Goal: Contribute content: Contribute content

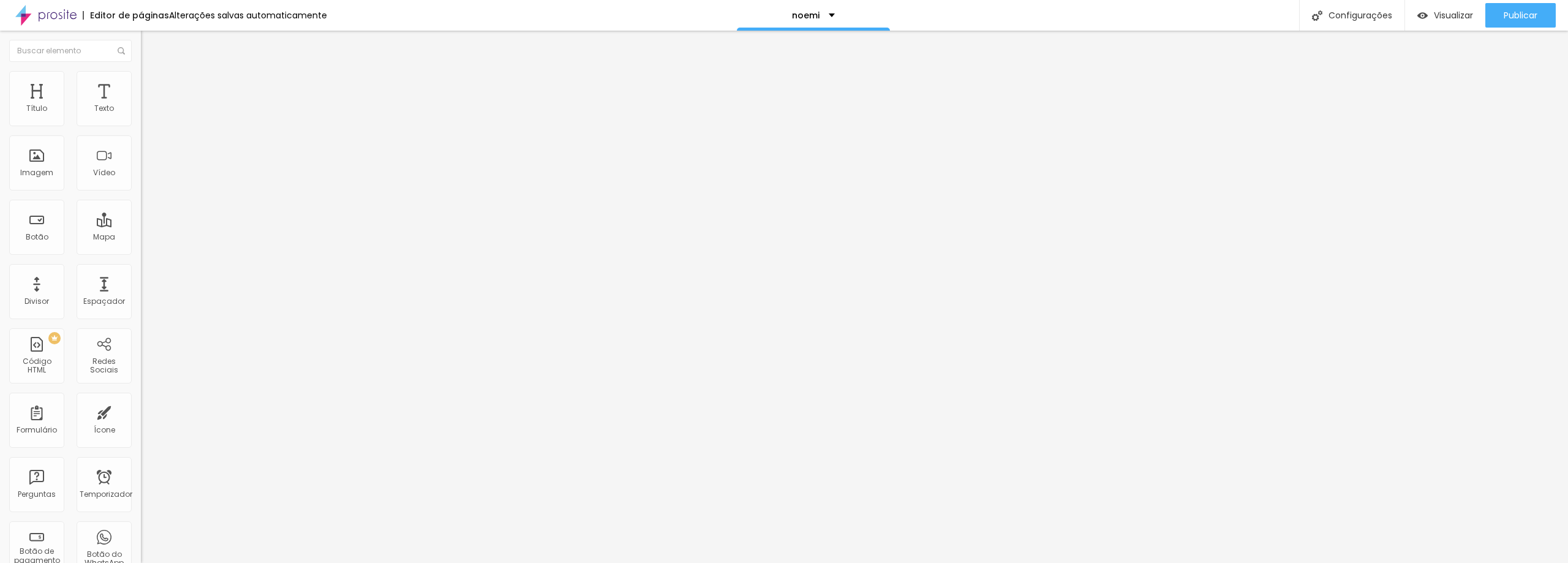
click at [208, 103] on img at bounding box center [211, 99] width 7 height 7
click at [141, 78] on img at bounding box center [146, 76] width 11 height 11
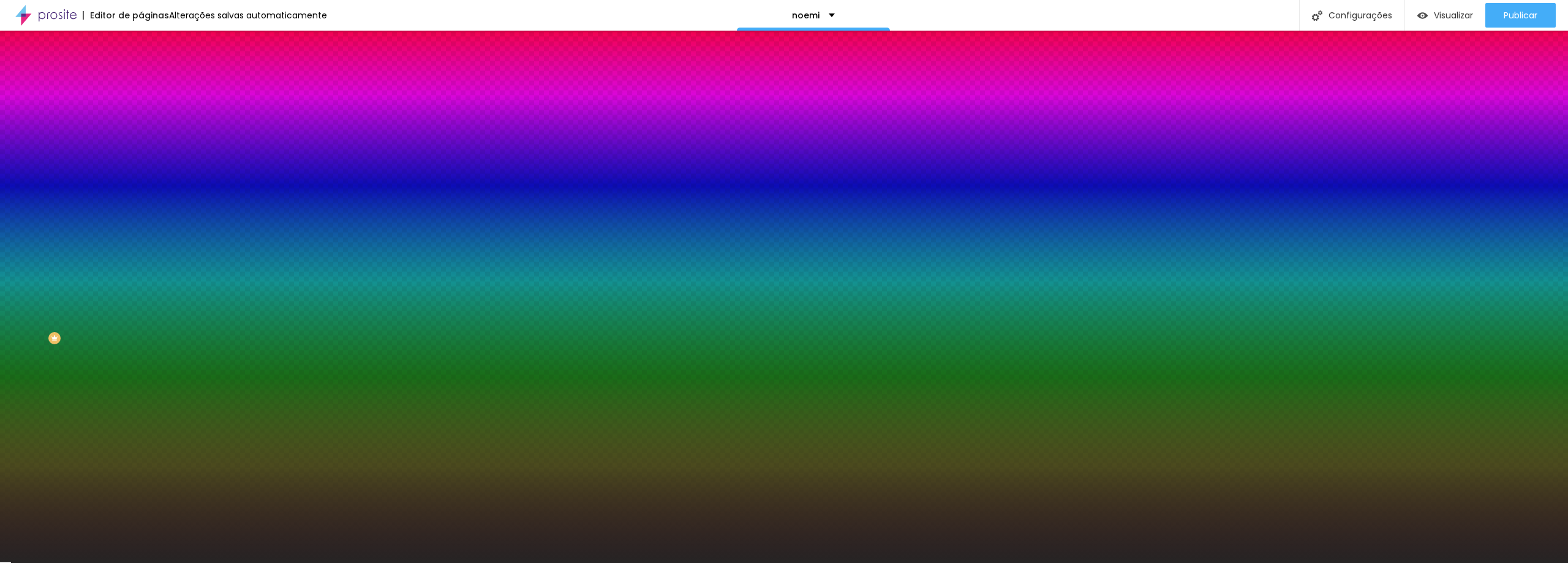
click at [141, 166] on div at bounding box center [211, 166] width 141 height 0
drag, startPoint x: 129, startPoint y: 223, endPoint x: 103, endPoint y: 219, distance: 26.3
click at [141, 179] on input "#262424" at bounding box center [214, 172] width 147 height 12
paste input "4E9998"
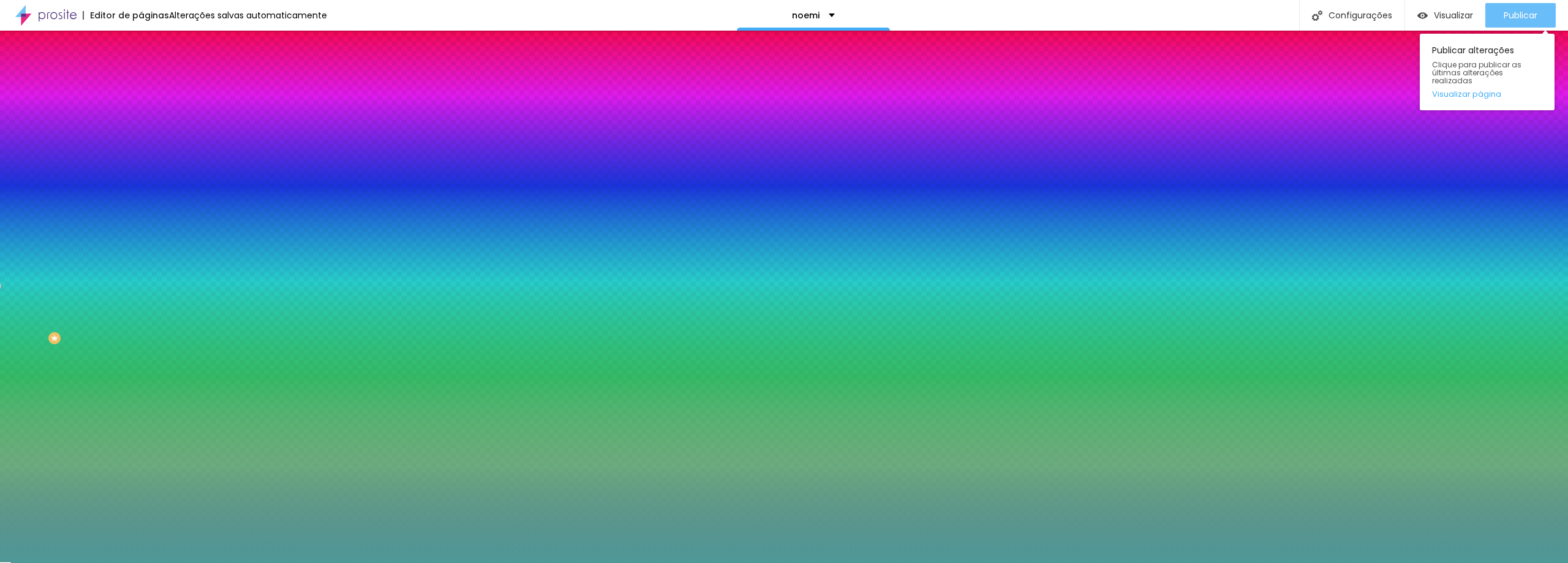
type input "#4E9998"
click at [1514, 15] on font "Publicar" at bounding box center [1520, 15] width 34 height 12
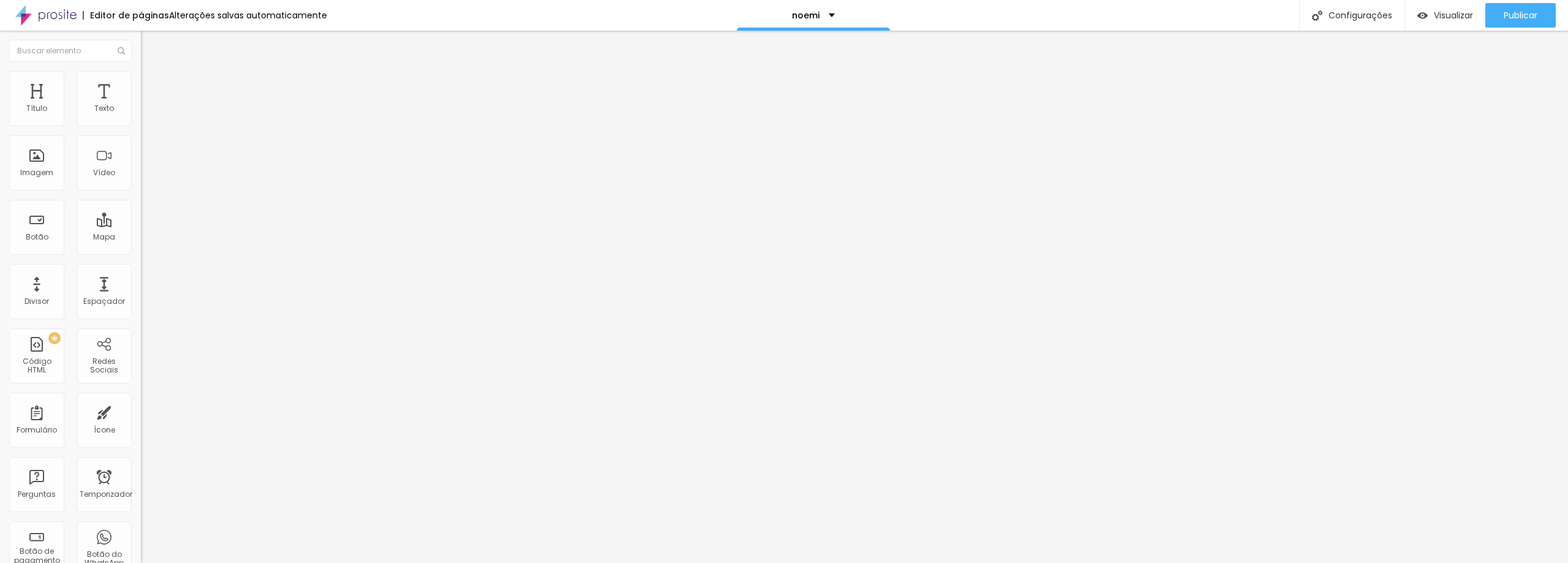
click at [217, 562] on div "Subindo 0/0 arquivos" at bounding box center [784, 567] width 1568 height 7
click at [152, 83] on font "Estilo" at bounding box center [161, 79] width 19 height 11
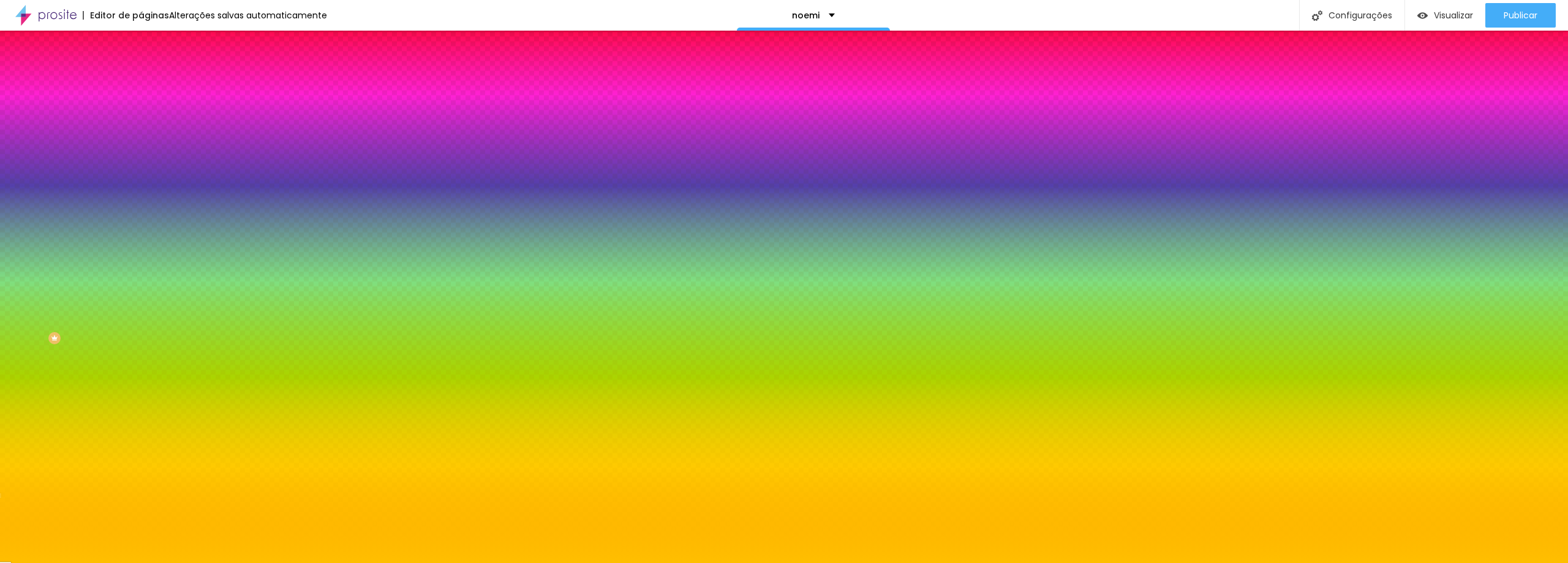
drag, startPoint x: 127, startPoint y: 221, endPoint x: 103, endPoint y: 217, distance: 24.3
click at [141, 179] on input "#FFBF00" at bounding box center [214, 172] width 147 height 12
paste input "EA600D"
type input "#EA600D"
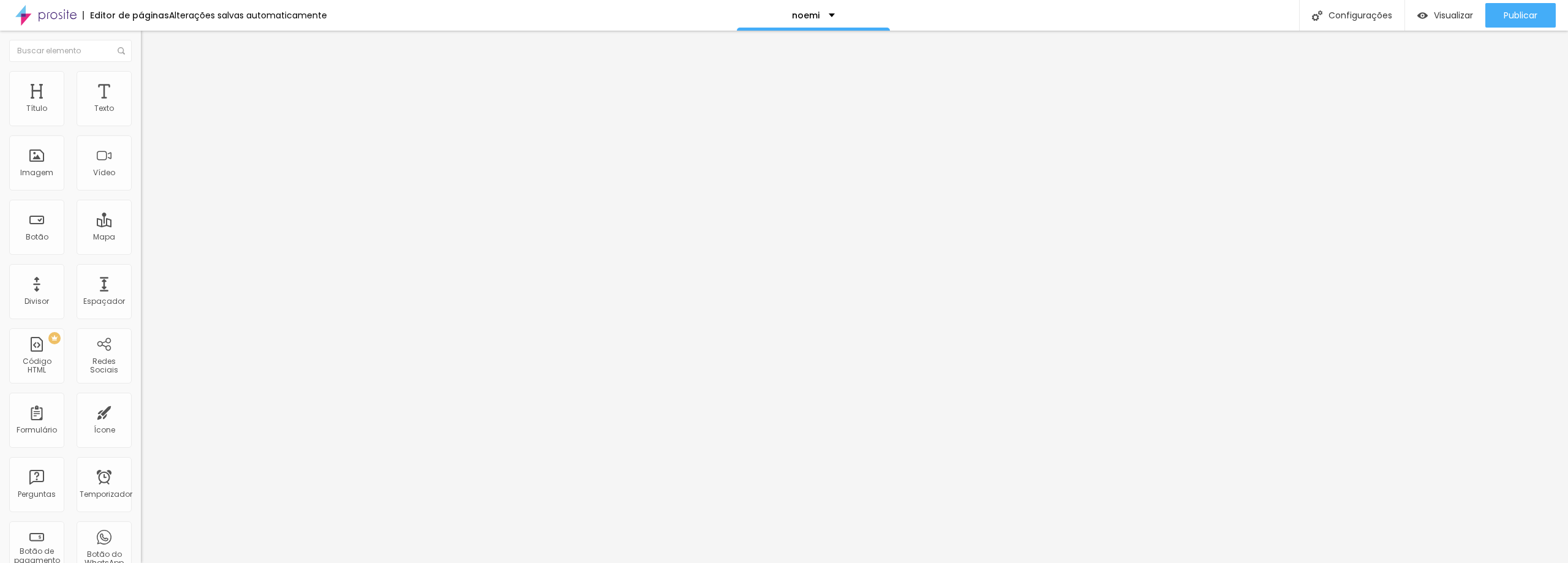
click at [152, 85] on font "Estilo" at bounding box center [161, 79] width 19 height 11
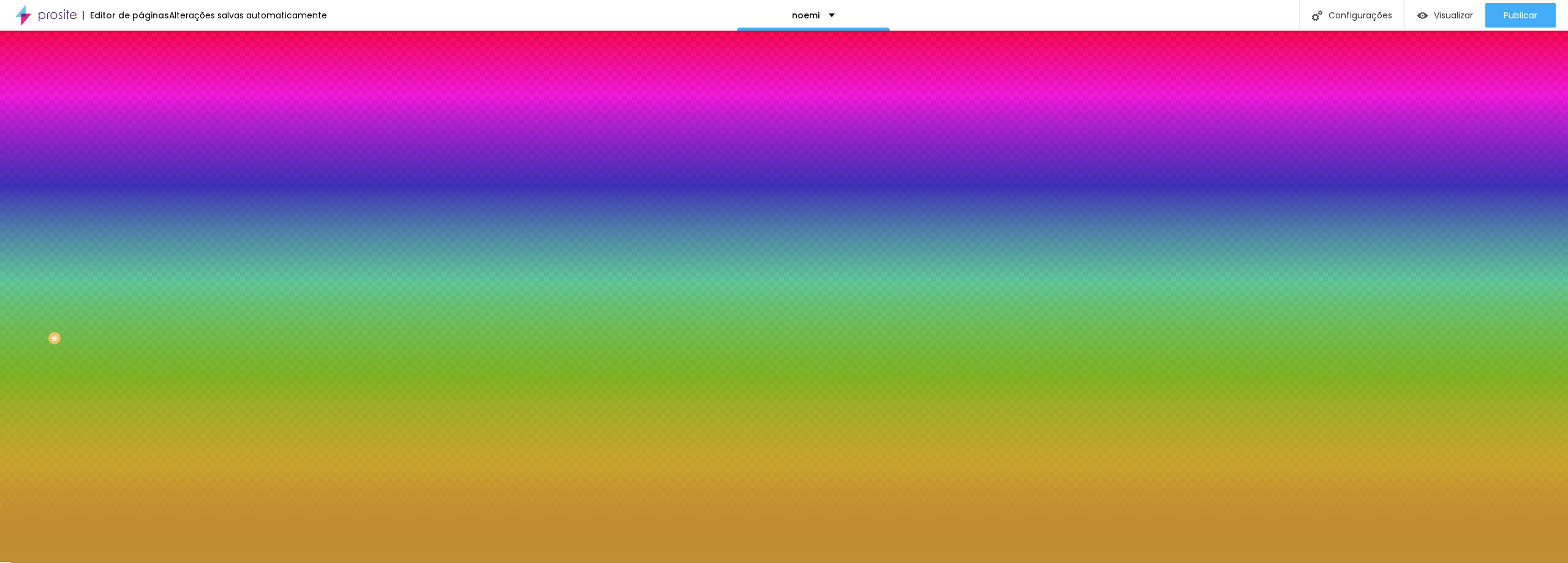
paste input "F5A325"
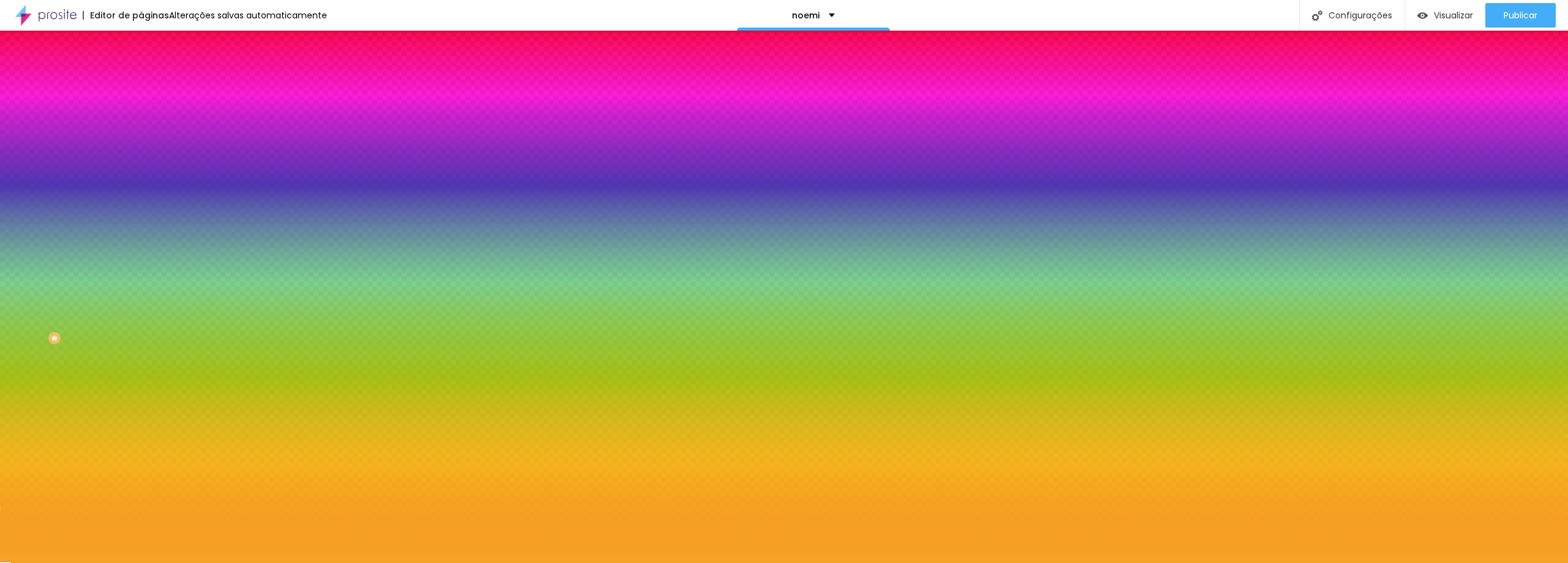
type input "#F5A325"
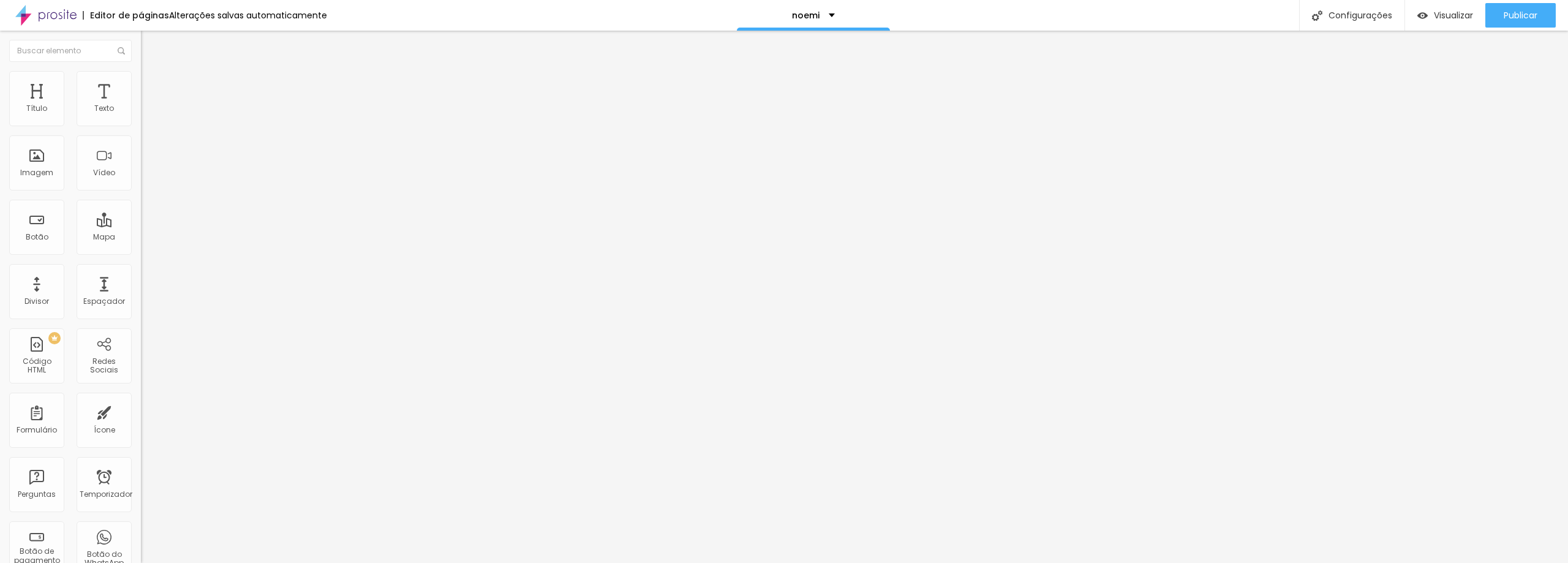
click at [141, 77] on img at bounding box center [146, 76] width 11 height 11
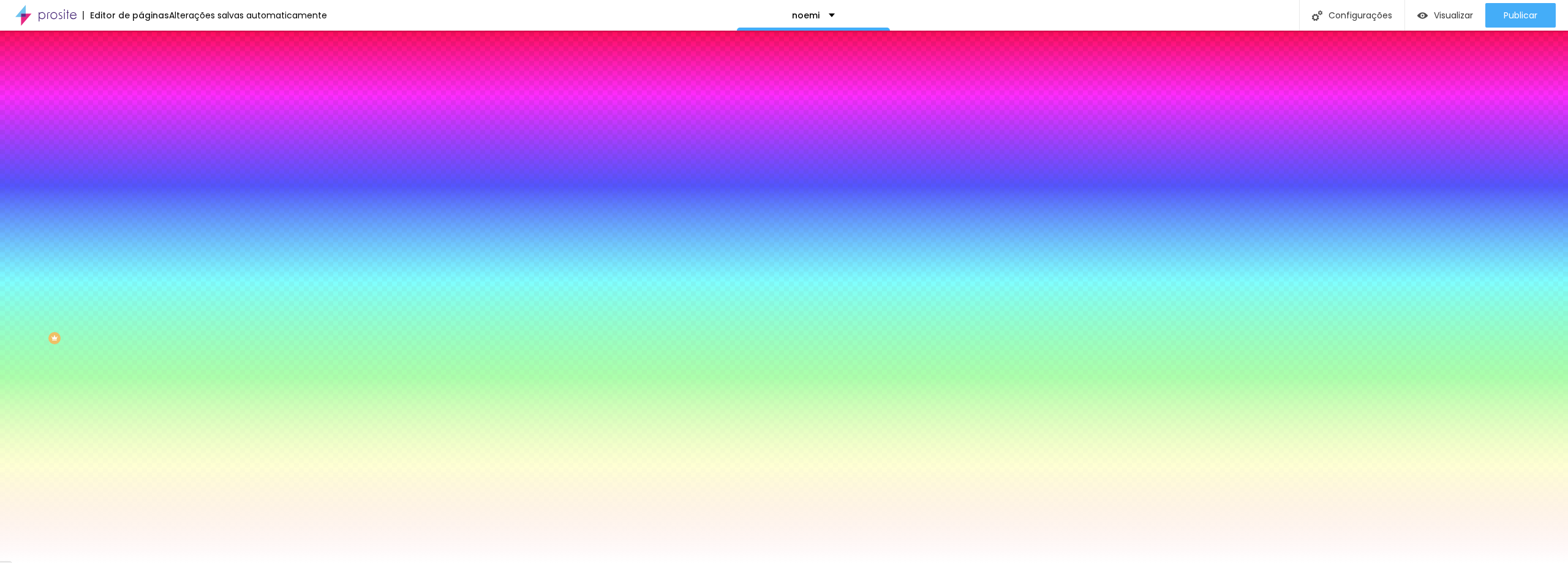
click at [141, 117] on div at bounding box center [211, 117] width 141 height 0
drag, startPoint x: 128, startPoint y: 264, endPoint x: 102, endPoint y: 258, distance: 26.7
click at [141, 416] on input "#BE9036" at bounding box center [214, 422] width 147 height 12
paste input "7B759F"
drag, startPoint x: 107, startPoint y: 255, endPoint x: 87, endPoint y: 251, distance: 20.4
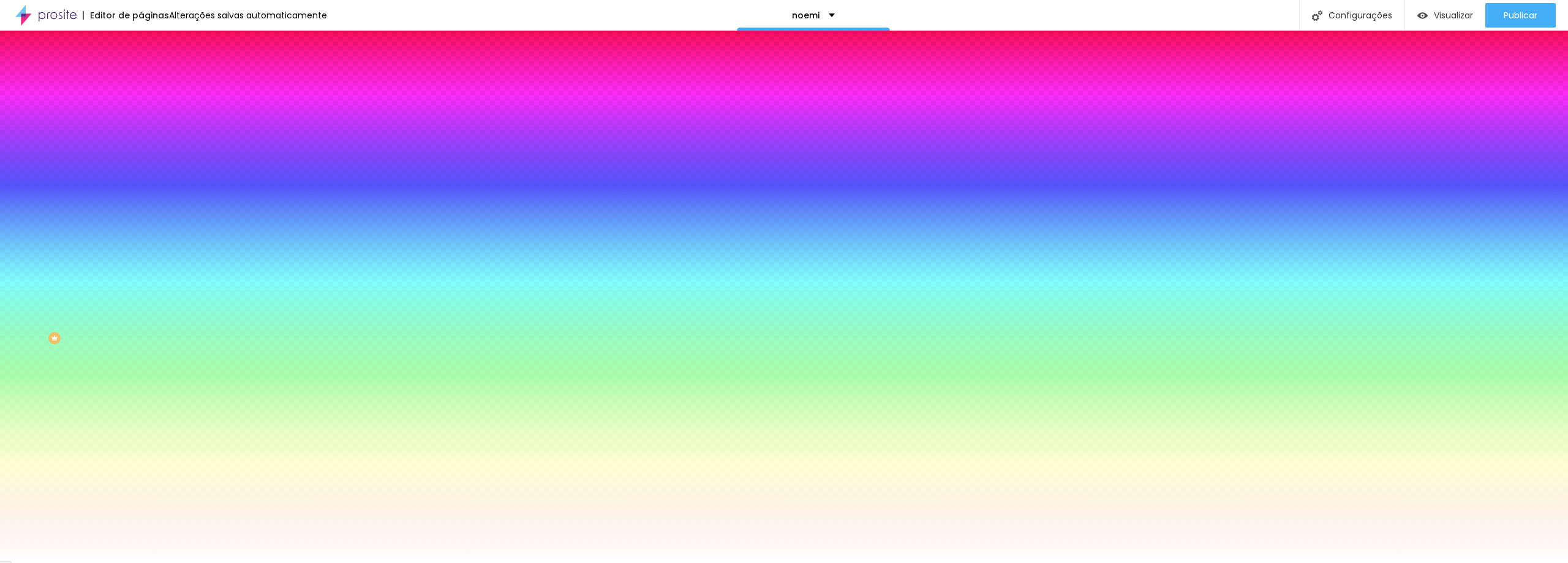
click at [141, 395] on div "Cor de fundo Voltar ao padrão #7B759F" at bounding box center [211, 411] width 141 height 34
paste input "363637"
type input "#363637"
drag, startPoint x: 127, startPoint y: 125, endPoint x: 105, endPoint y: 121, distance: 22.4
click at [141, 121] on input "#363637" at bounding box center [214, 122] width 147 height 12
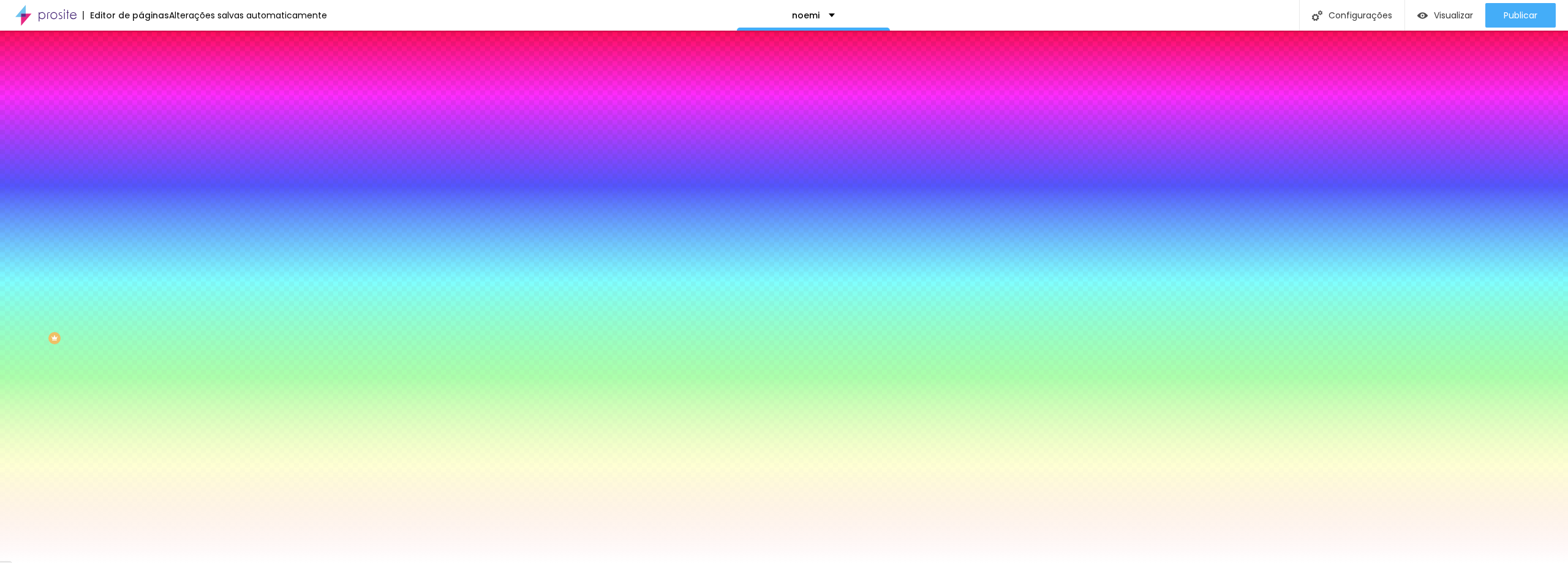
paste input "7B759F"
type input "#7B759F"
drag, startPoint x: 128, startPoint y: 264, endPoint x: 103, endPoint y: 261, distance: 25.2
click at [141, 416] on input "#363637" at bounding box center [214, 422] width 147 height 12
paste input "7B759F"
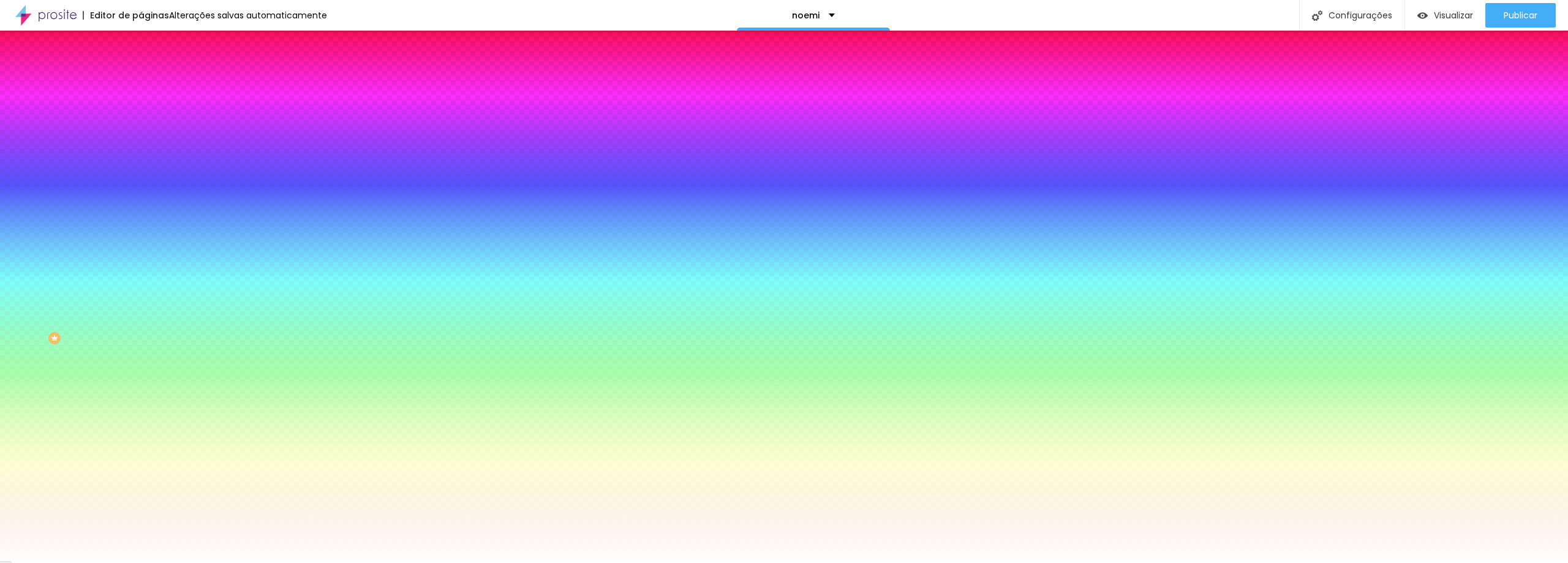
click at [141, 416] on div at bounding box center [211, 416] width 141 height 0
type input "#413B63"
drag, startPoint x: 49, startPoint y: 314, endPoint x: 52, endPoint y: 335, distance: 21.2
click at [52, 335] on div at bounding box center [784, 282] width 1568 height 563
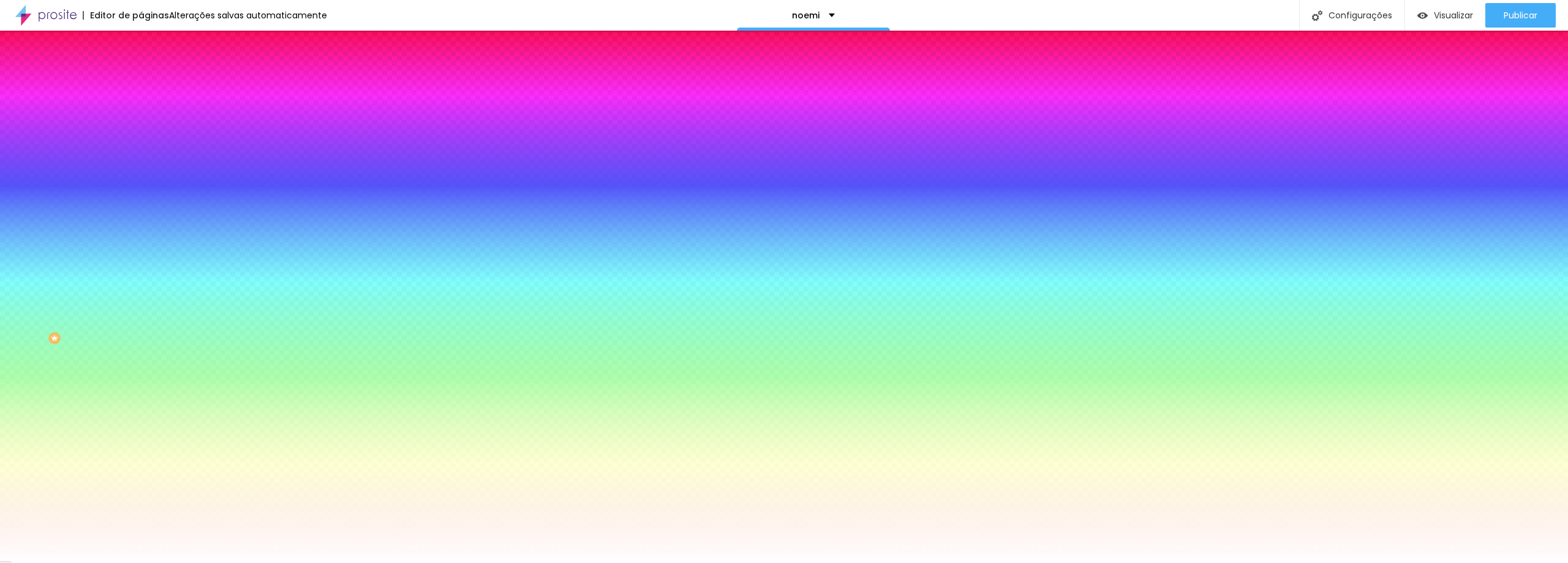
click at [141, 408] on div "Editar nulo Conteúdo Estilo Avançado Cor de fundo Voltar ao padrão #7B759F Tipo…" at bounding box center [211, 297] width 141 height 532
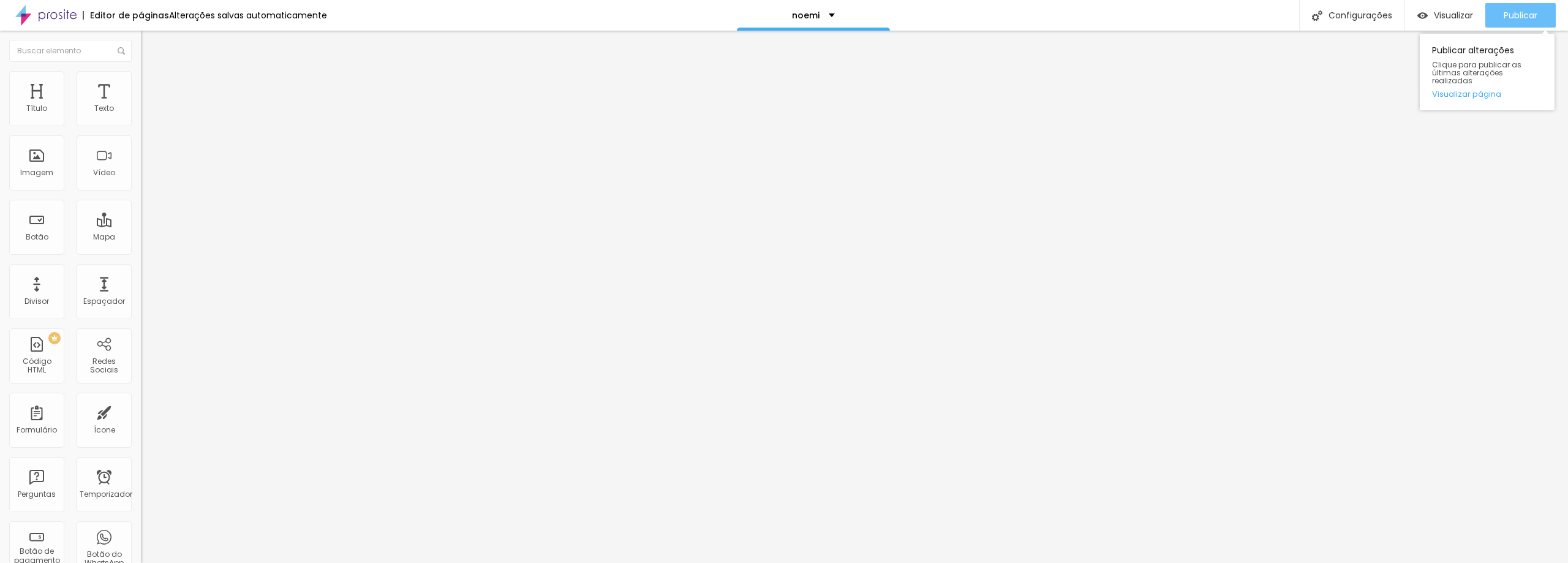
click at [1516, 14] on font "Publicar" at bounding box center [1520, 15] width 34 height 12
click at [152, 85] on font "Estilo" at bounding box center [161, 79] width 19 height 11
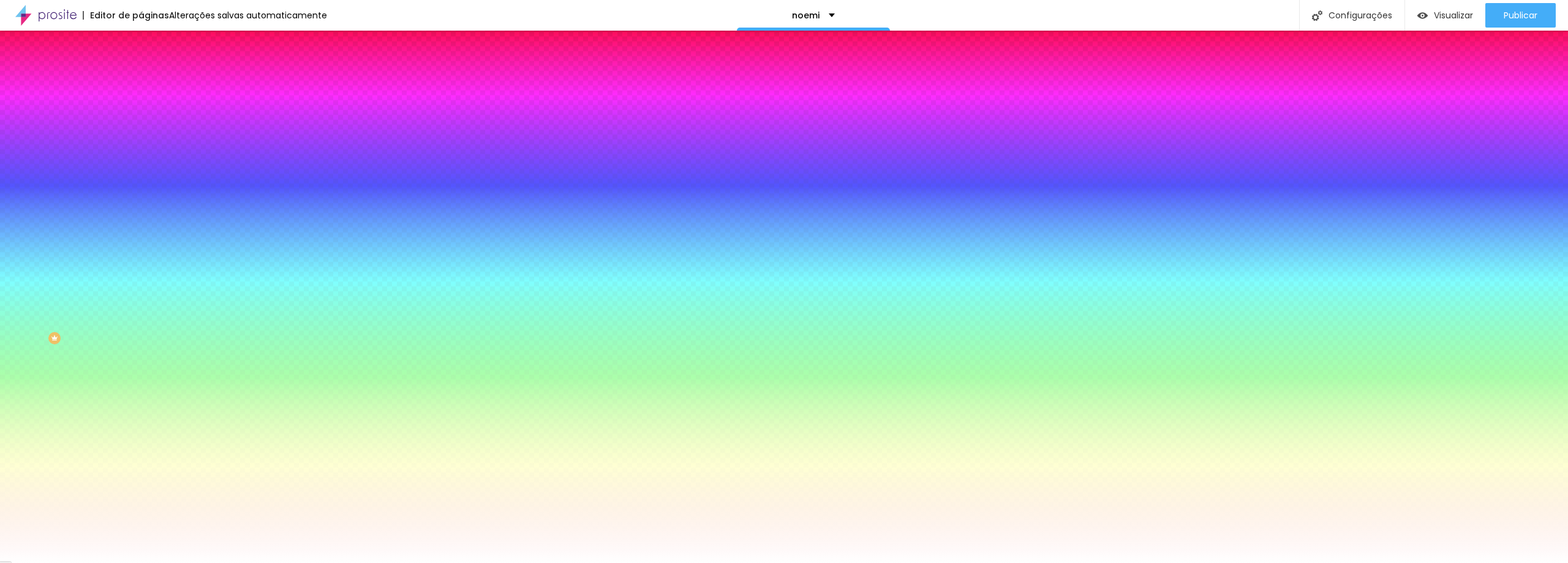
drag, startPoint x: 130, startPoint y: 125, endPoint x: 102, endPoint y: 125, distance: 28.0
click at [141, 125] on input "#FFBF00" at bounding box center [214, 122] width 147 height 12
paste input "7B759F"
type input "#7B759F"
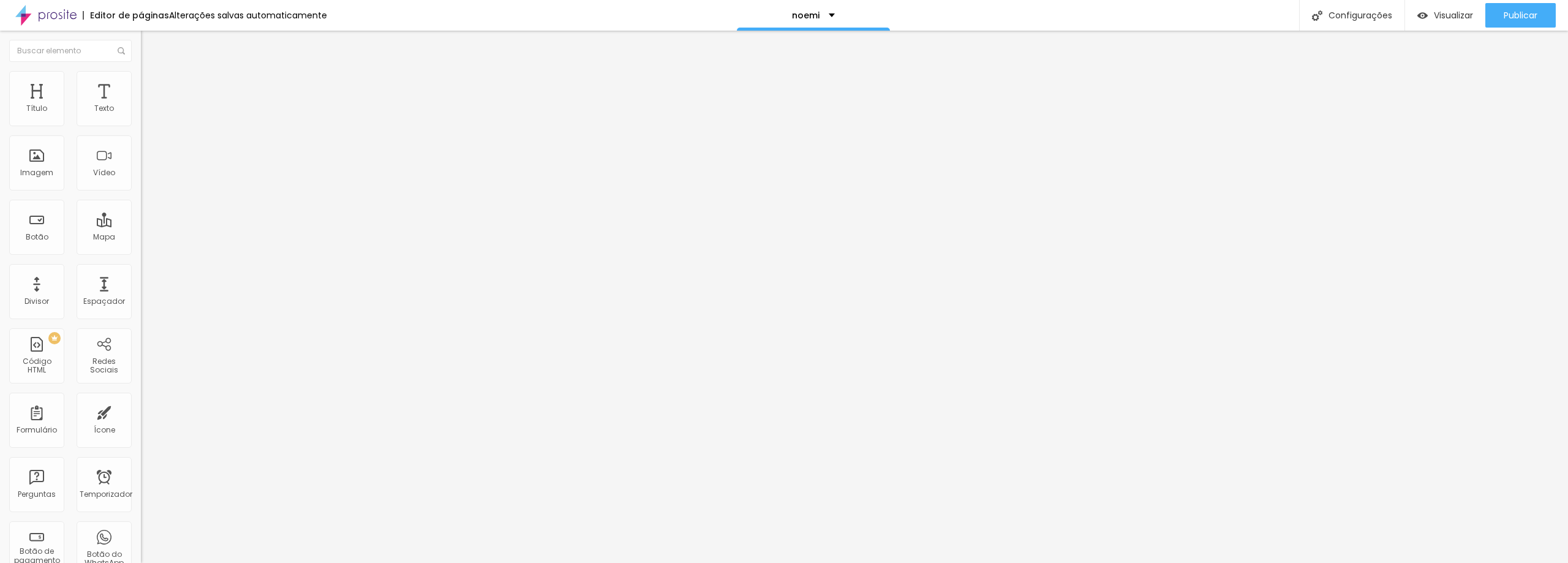
click at [141, 74] on img at bounding box center [146, 76] width 11 height 11
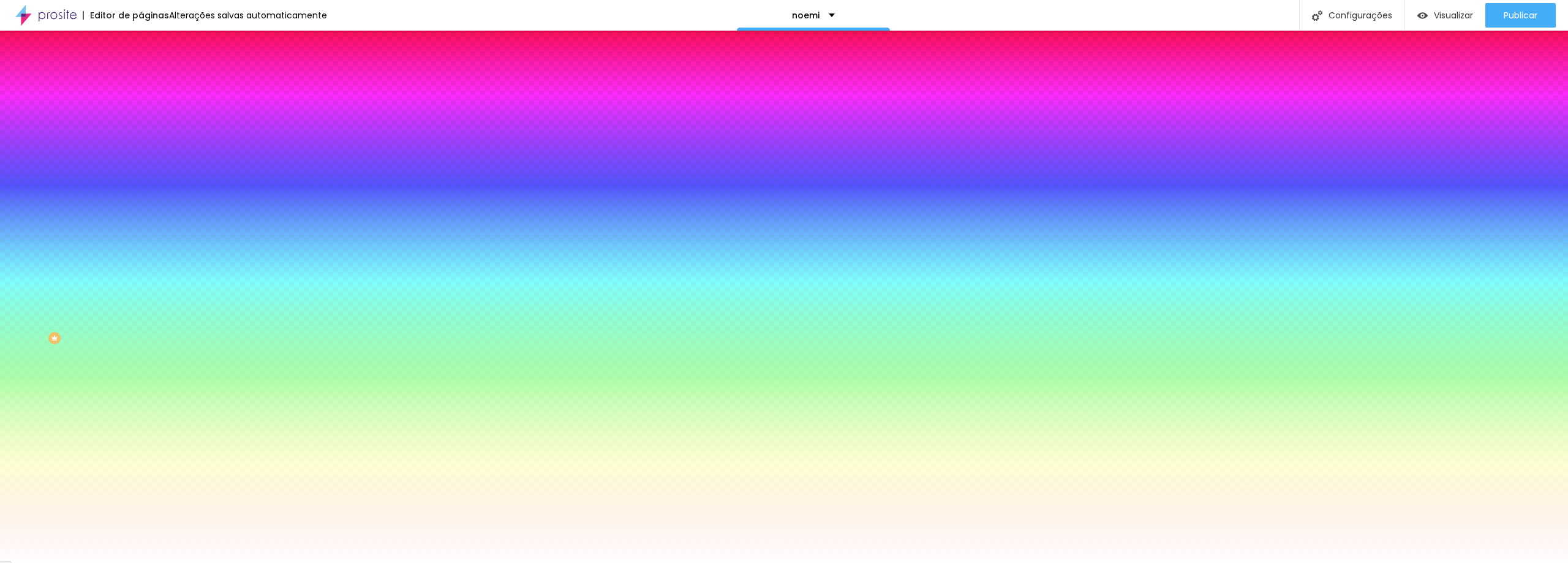
drag, startPoint x: 130, startPoint y: 266, endPoint x: 43, endPoint y: 239, distance: 91.1
click at [141, 239] on div "Ao passar o mouse Editar estilo do campo Cor de fundo Voltar ao padrão #403A61 …" at bounding box center [211, 367] width 141 height 258
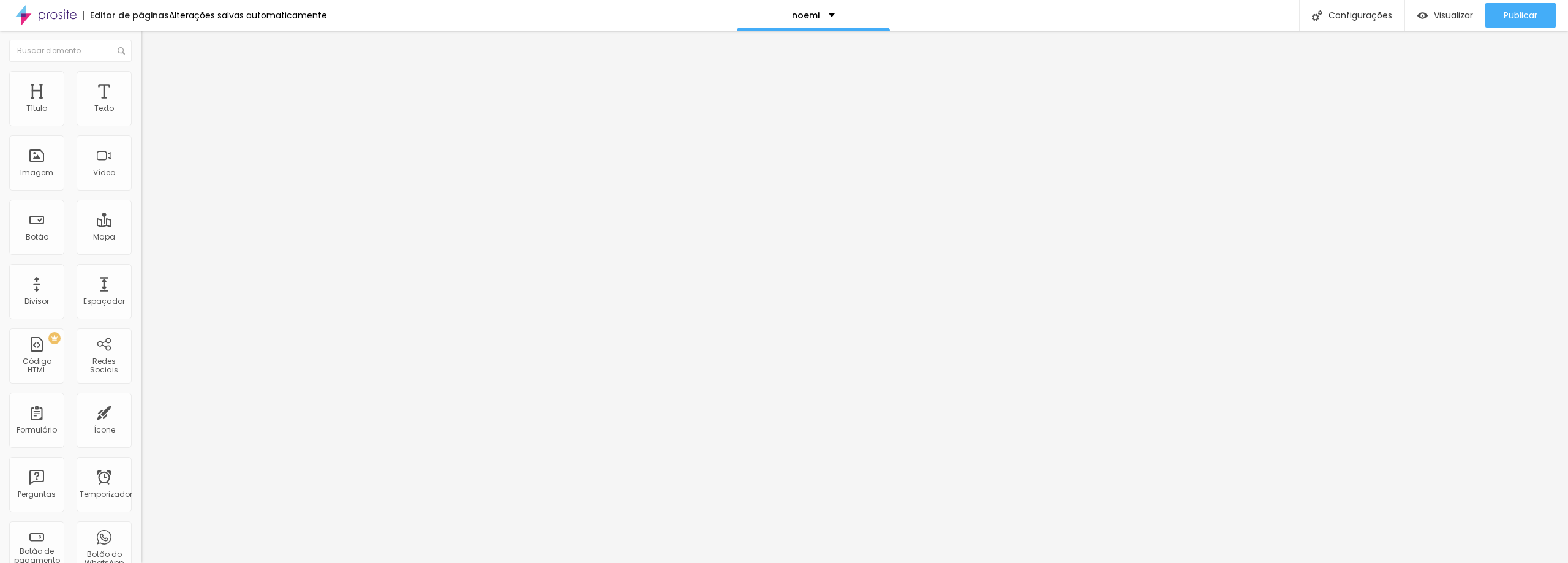
click at [141, 78] on img at bounding box center [146, 76] width 11 height 11
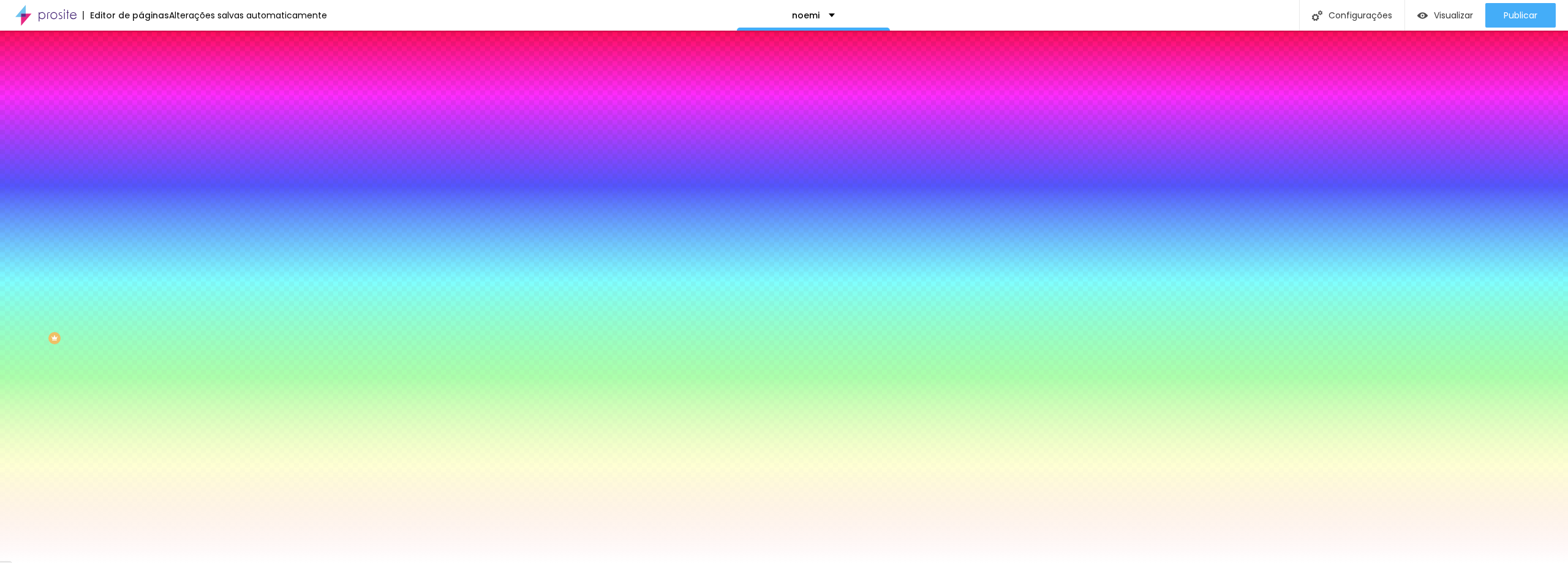
drag, startPoint x: 129, startPoint y: 265, endPoint x: 13, endPoint y: 237, distance: 119.3
click at [141, 239] on div "Ao passar o mouse Editar estilo do campo Cor de fundo Voltar ao padrão #BE9036 …" at bounding box center [211, 367] width 141 height 258
paste input "403A61"
type input "#403A61"
click at [145, 154] on icon "button" at bounding box center [149, 155] width 7 height 7
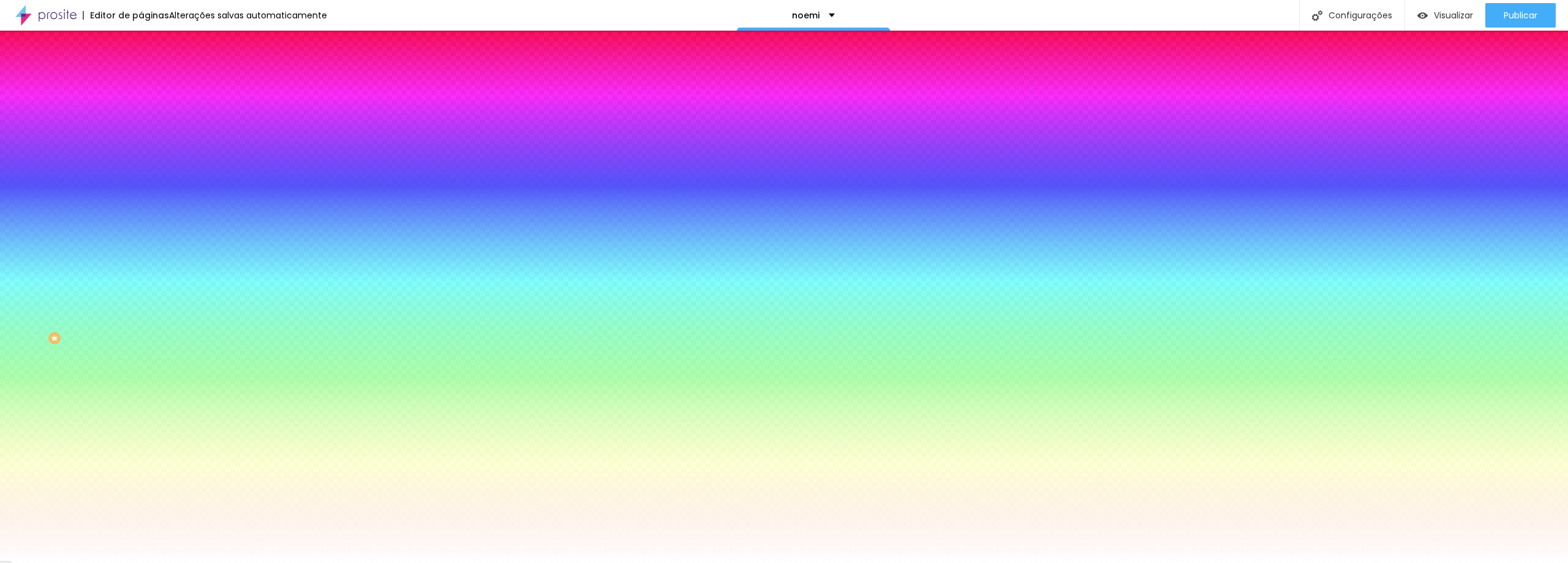
type input "#FFFFFF"
drag, startPoint x: 186, startPoint y: 337, endPoint x: 129, endPoint y: 252, distance: 102.3
click at [315, 562] on div at bounding box center [784, 570] width 1568 height 0
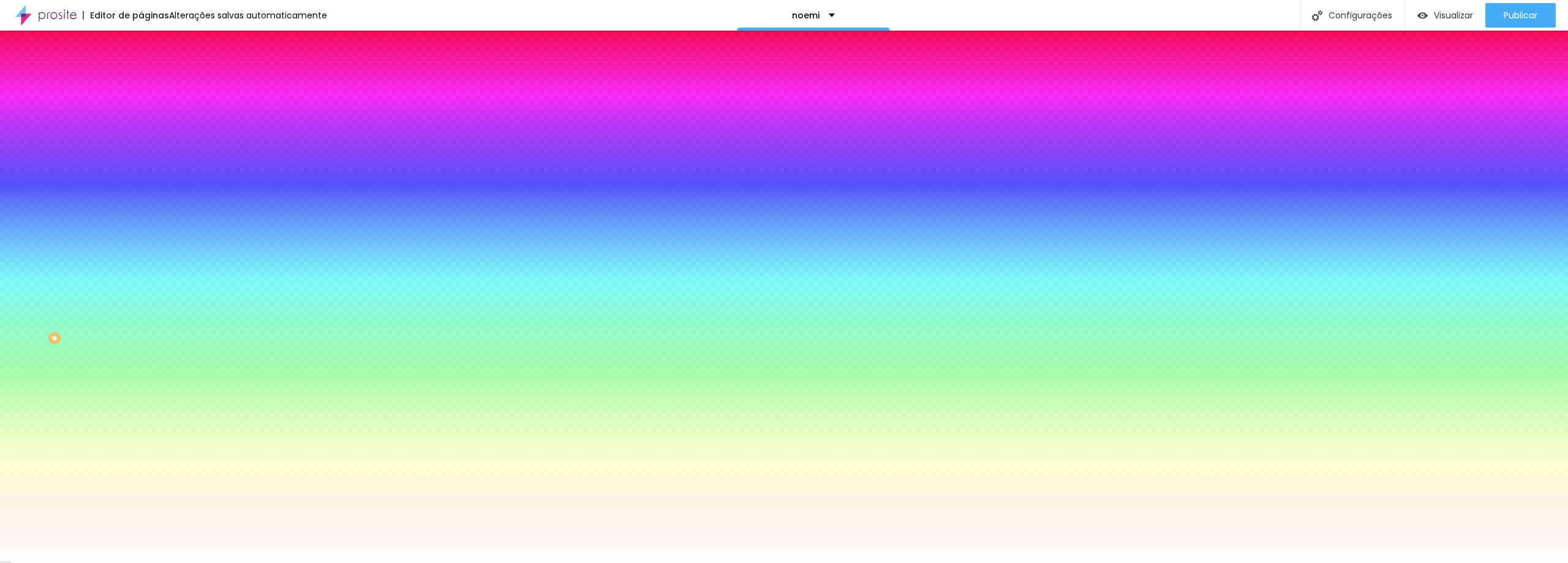
click at [141, 69] on img at bounding box center [146, 64] width 11 height 11
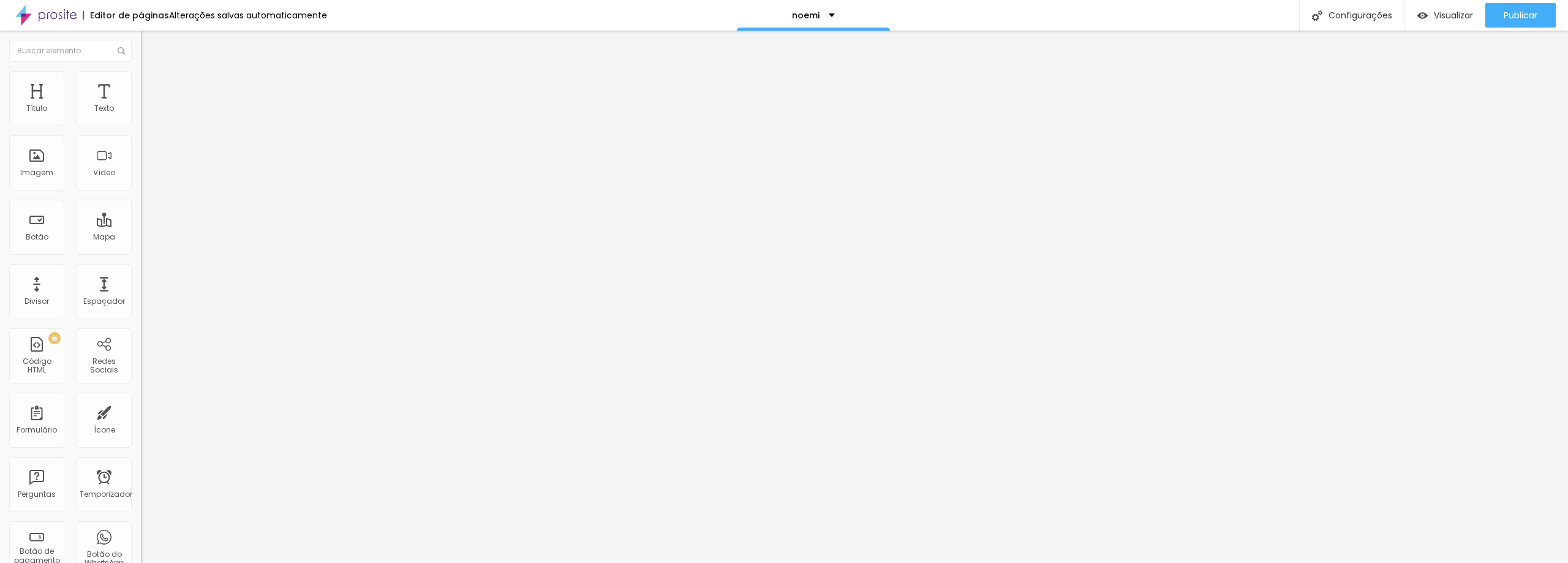
click at [150, 42] on img "button" at bounding box center [155, 45] width 10 height 10
click at [1506, 11] on font "Publicar" at bounding box center [1520, 15] width 34 height 12
